Goal: Task Accomplishment & Management: Manage account settings

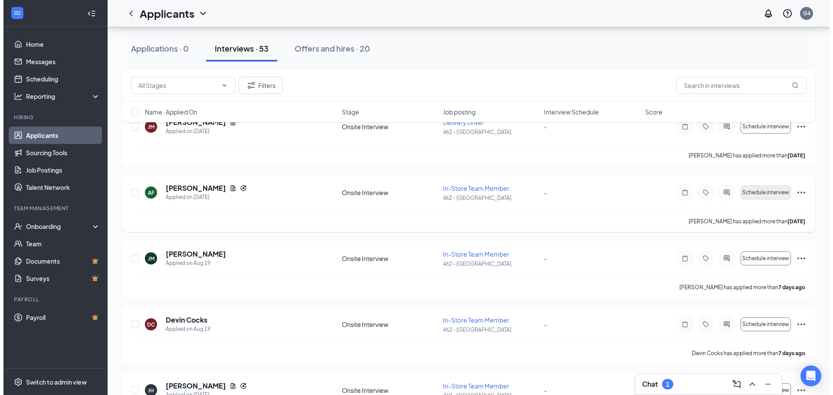
scroll to position [564, 0]
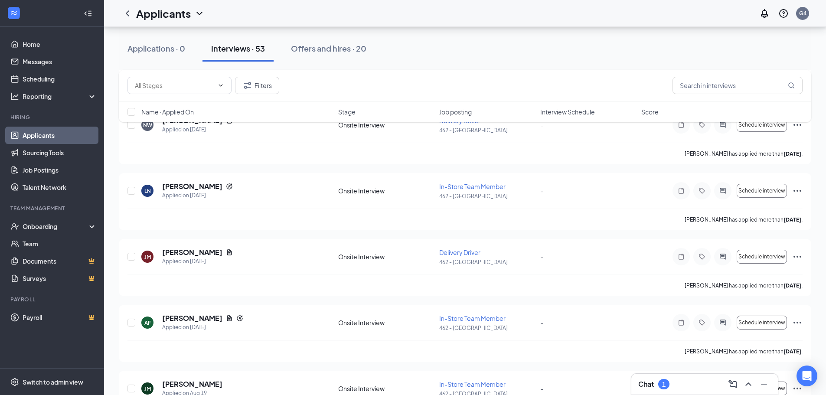
click at [688, 386] on div "Chat 1" at bounding box center [705, 384] width 133 height 14
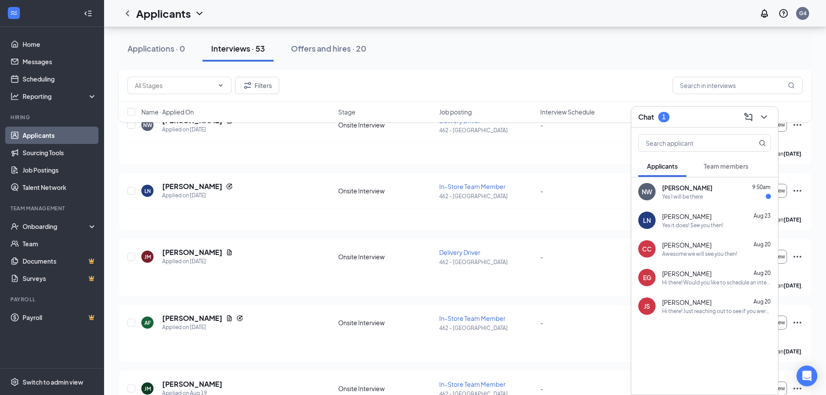
click at [723, 187] on div "Nickolas Wotton 9:50am" at bounding box center [716, 187] width 109 height 9
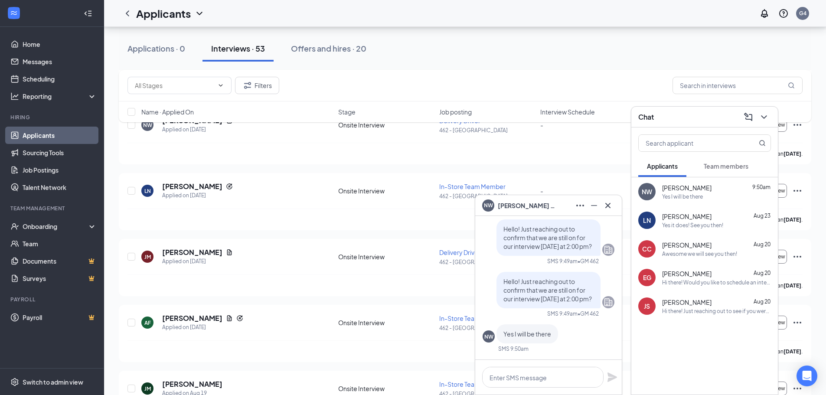
click at [542, 344] on div "NW Yes I will be there SMS 9:50am" at bounding box center [549, 338] width 132 height 28
click at [540, 375] on textarea at bounding box center [542, 377] width 121 height 21
click at [608, 206] on icon "Cross" at bounding box center [608, 205] width 10 height 10
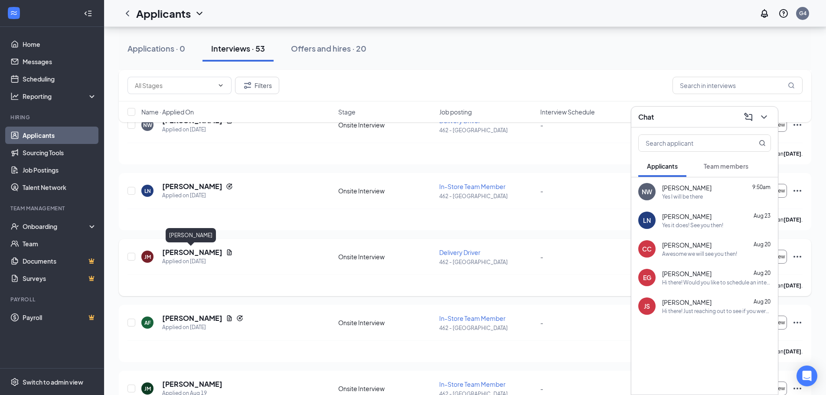
drag, startPoint x: 202, startPoint y: 255, endPoint x: 216, endPoint y: 253, distance: 13.6
click at [202, 255] on h5 "[PERSON_NAME]" at bounding box center [192, 253] width 60 height 10
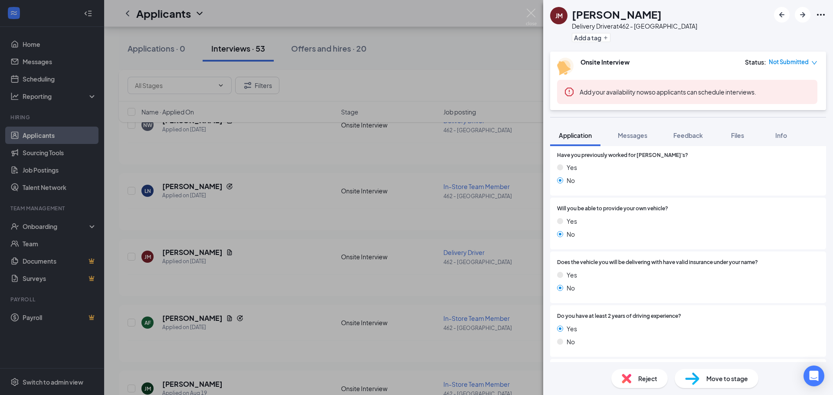
scroll to position [500, 0]
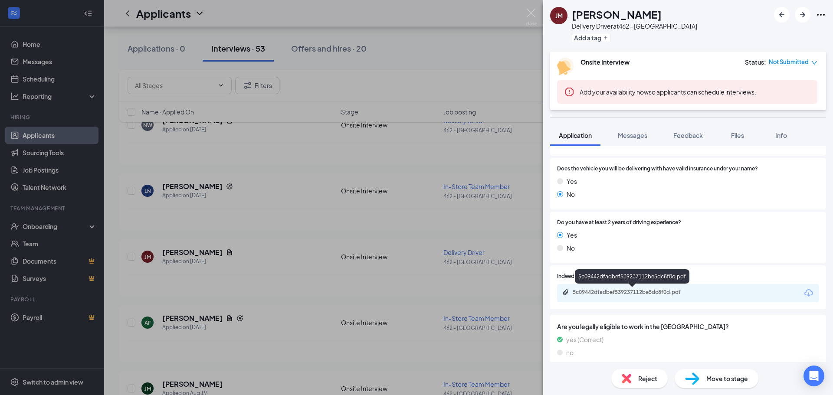
click at [650, 298] on div "5c09442dfadbef539237112be5dc8f0d.pdf" at bounding box center [688, 293] width 262 height 18
click at [648, 293] on div "5c09442dfadbef539237112be5dc8f0d.pdf" at bounding box center [633, 292] width 121 height 7
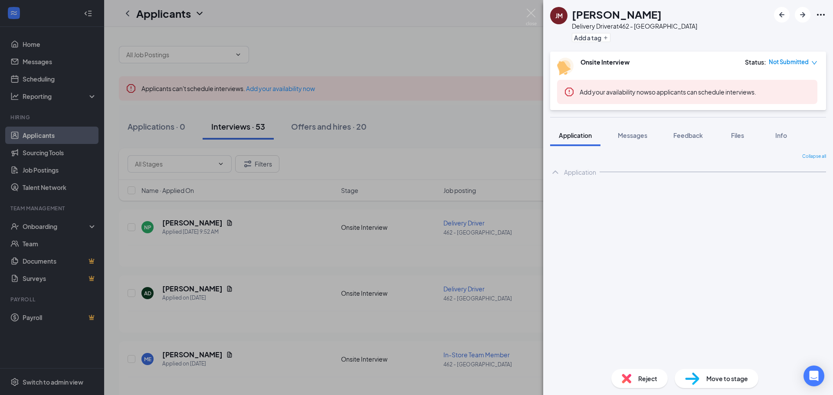
click at [324, 252] on div "JM JOSEPH MAINA Delivery Driver at 462 - Yorkville Add a tag Onsite Interview S…" at bounding box center [416, 197] width 833 height 395
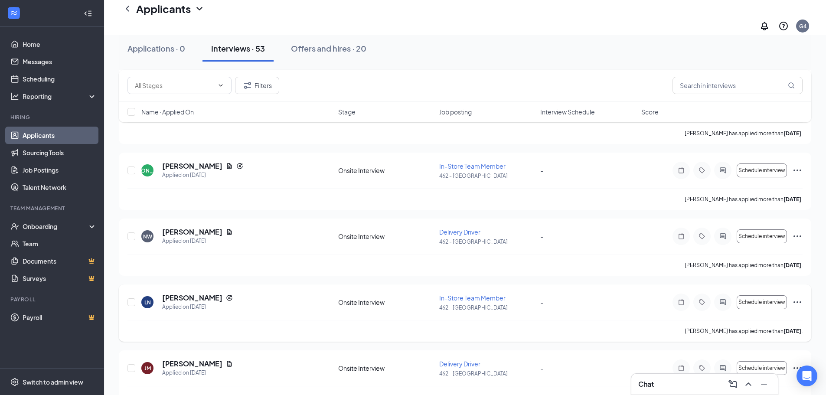
scroll to position [521, 0]
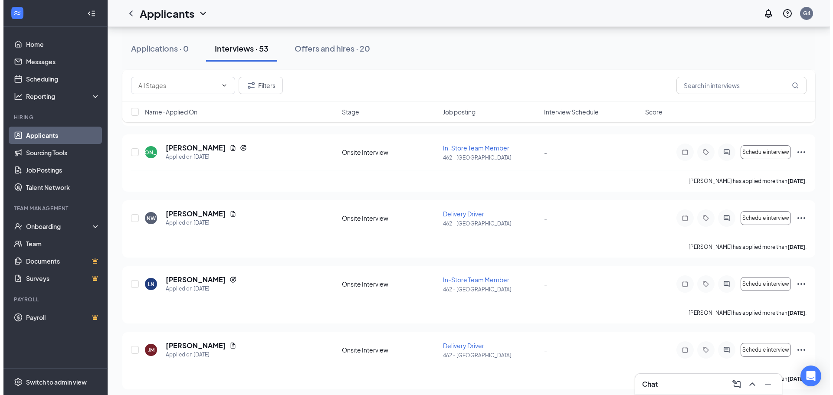
scroll to position [521, 0]
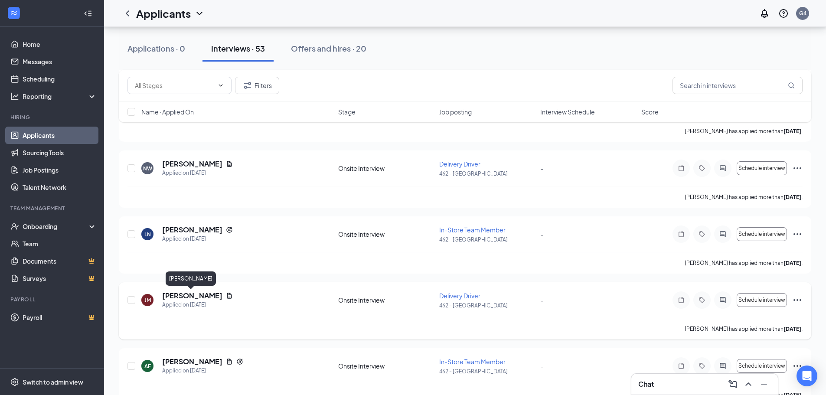
click at [198, 294] on h5 "[PERSON_NAME]" at bounding box center [192, 296] width 60 height 10
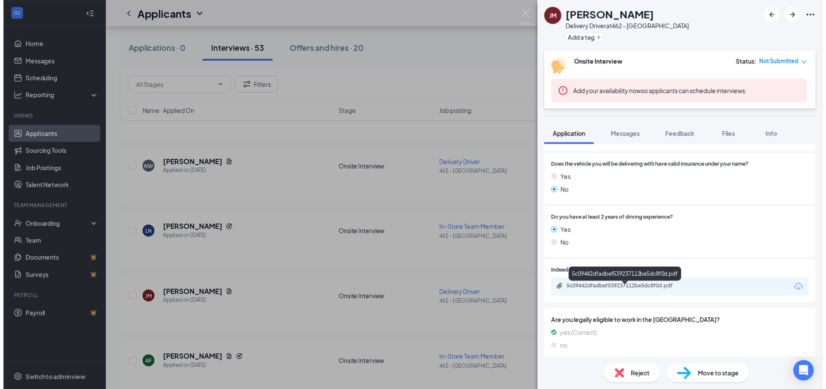
scroll to position [503, 0]
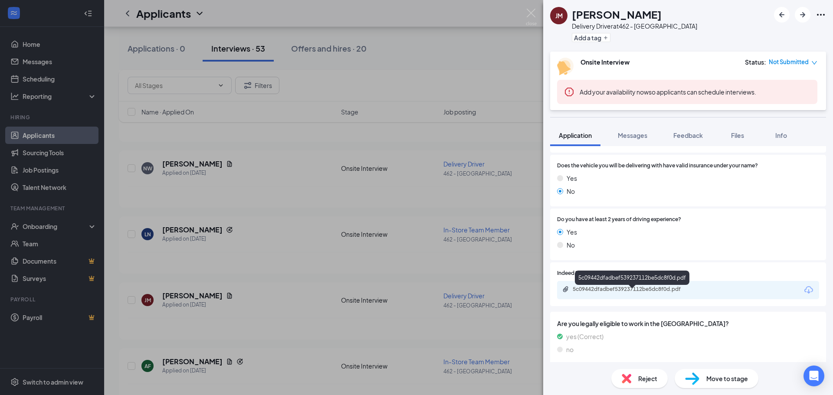
click at [590, 290] on div "5c09442dfadbef539237112be5dc8f0d.pdf" at bounding box center [633, 289] width 121 height 7
click at [370, 194] on div "JM JOSEPH MAINA Delivery Driver at 462 - Yorkville Add a tag Onsite Interview S…" at bounding box center [416, 197] width 833 height 395
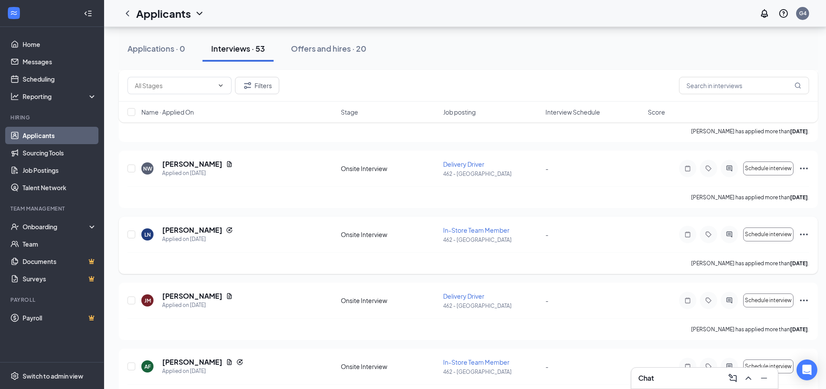
scroll to position [304, 0]
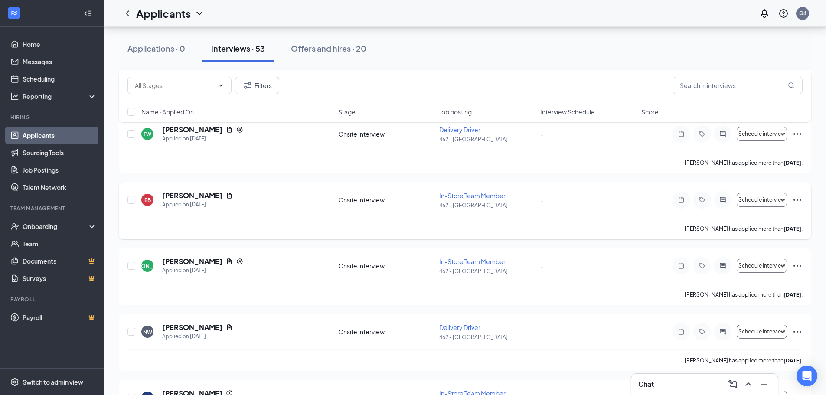
scroll to position [521, 0]
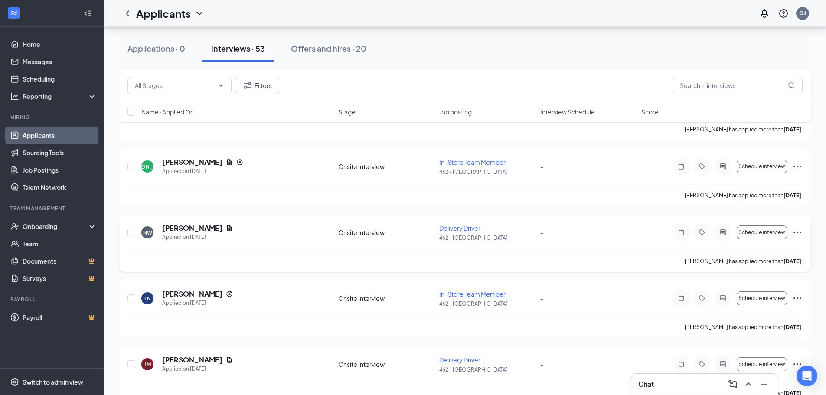
scroll to position [477, 0]
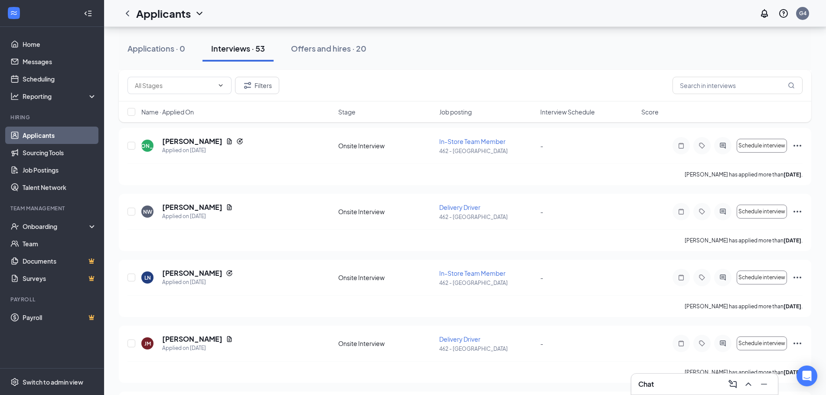
click at [655, 385] on div "Chat" at bounding box center [705, 384] width 133 height 14
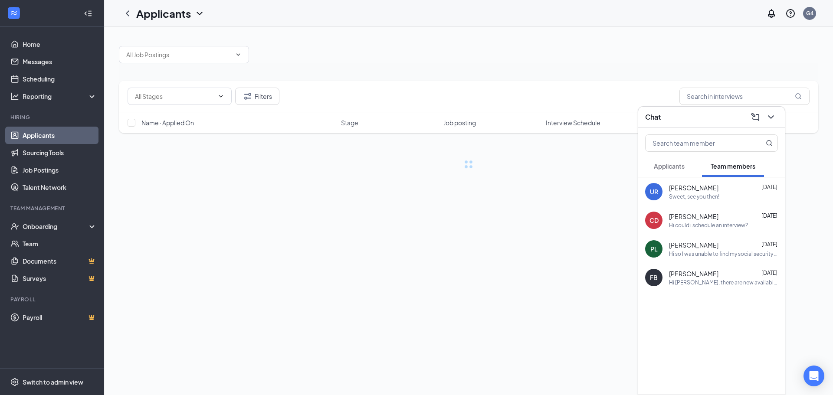
click at [652, 168] on button "Applicants" at bounding box center [669, 166] width 48 height 22
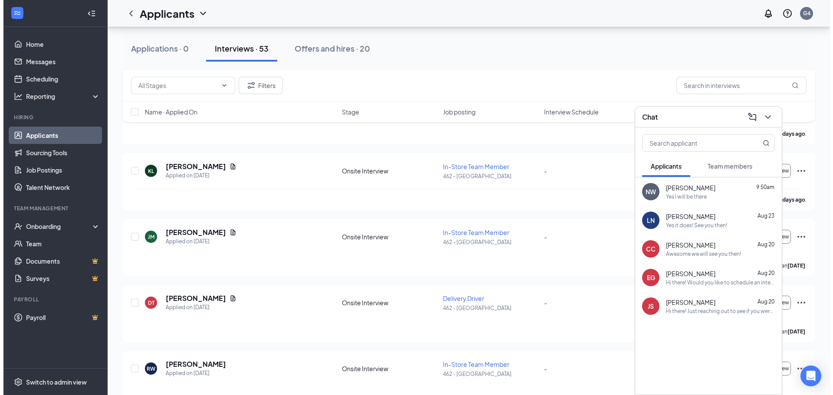
scroll to position [1128, 0]
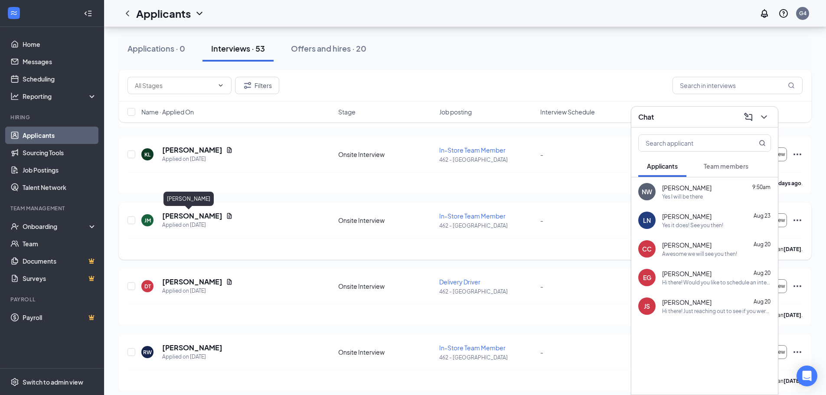
click at [179, 219] on h5 "[PERSON_NAME]" at bounding box center [192, 216] width 60 height 10
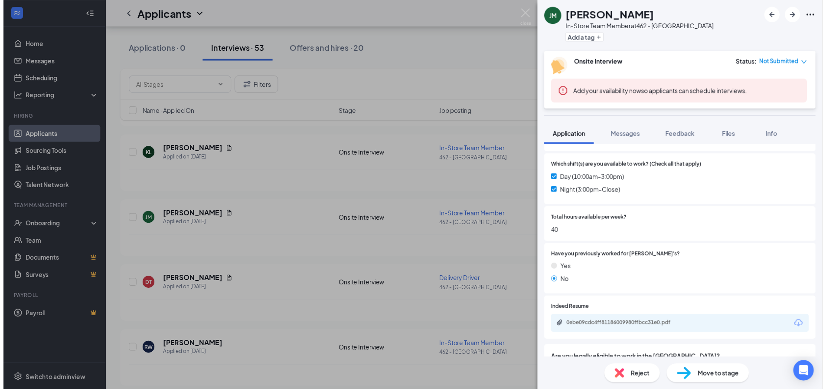
scroll to position [346, 0]
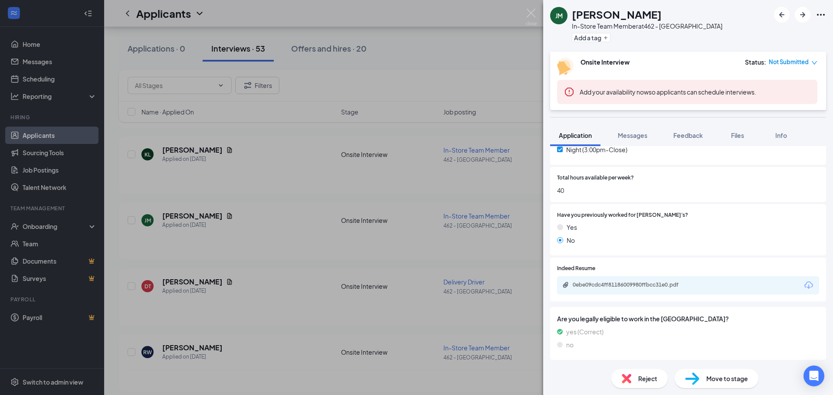
click at [489, 75] on div "[PERSON_NAME] [PERSON_NAME] In-Store Team Member at 462 - [GEOGRAPHIC_DATA] Add…" at bounding box center [416, 197] width 833 height 395
